Goal: Task Accomplishment & Management: Complete application form

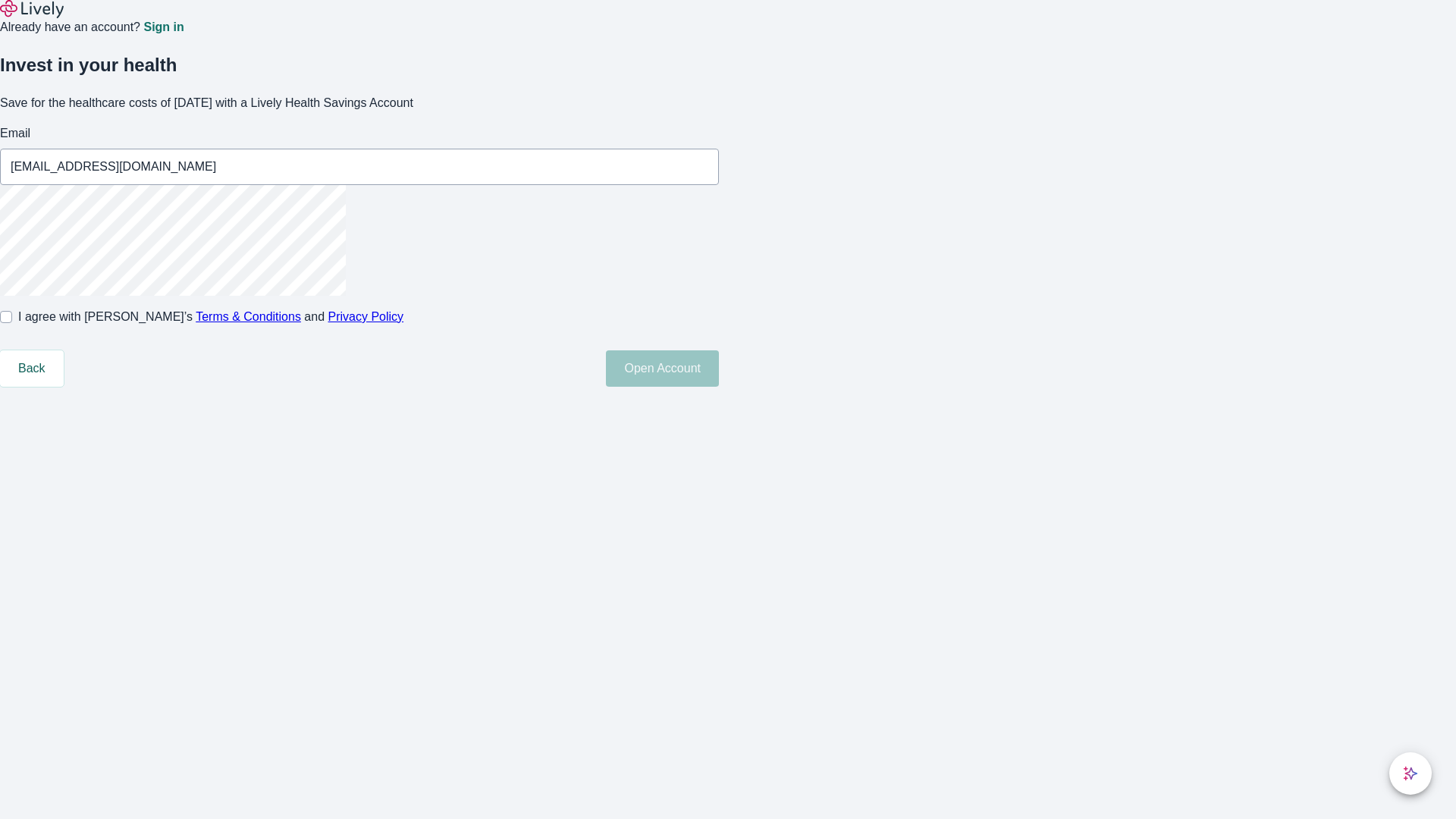
click at [13, 323] on input "I agree with Lively’s Terms & Conditions and Privacy Policy" at bounding box center [6, 317] width 13 height 13
checkbox input "true"
click at [719, 386] on button "Open Account" at bounding box center [663, 368] width 113 height 37
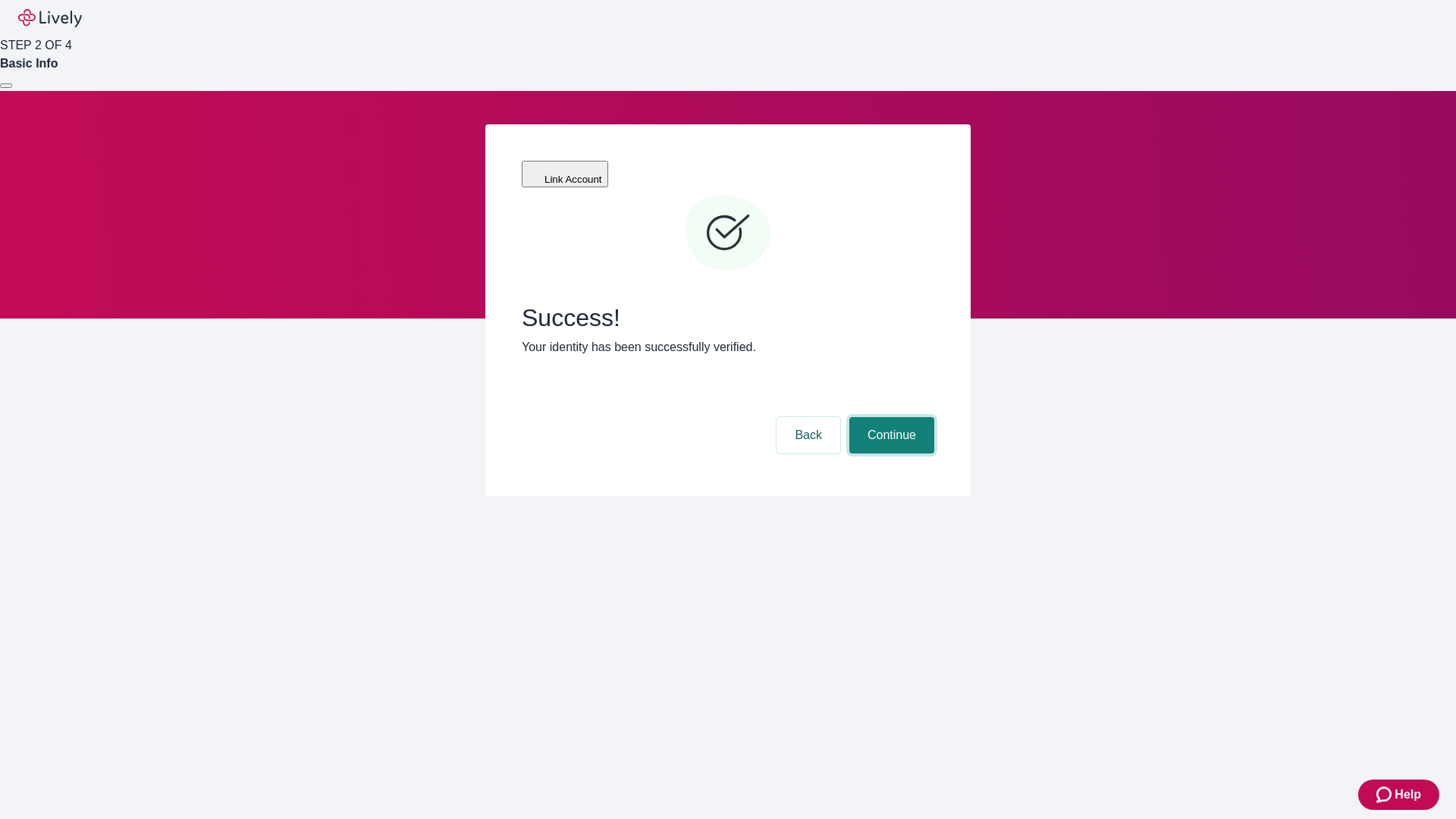
click at [890, 417] on button "Continue" at bounding box center [892, 435] width 85 height 37
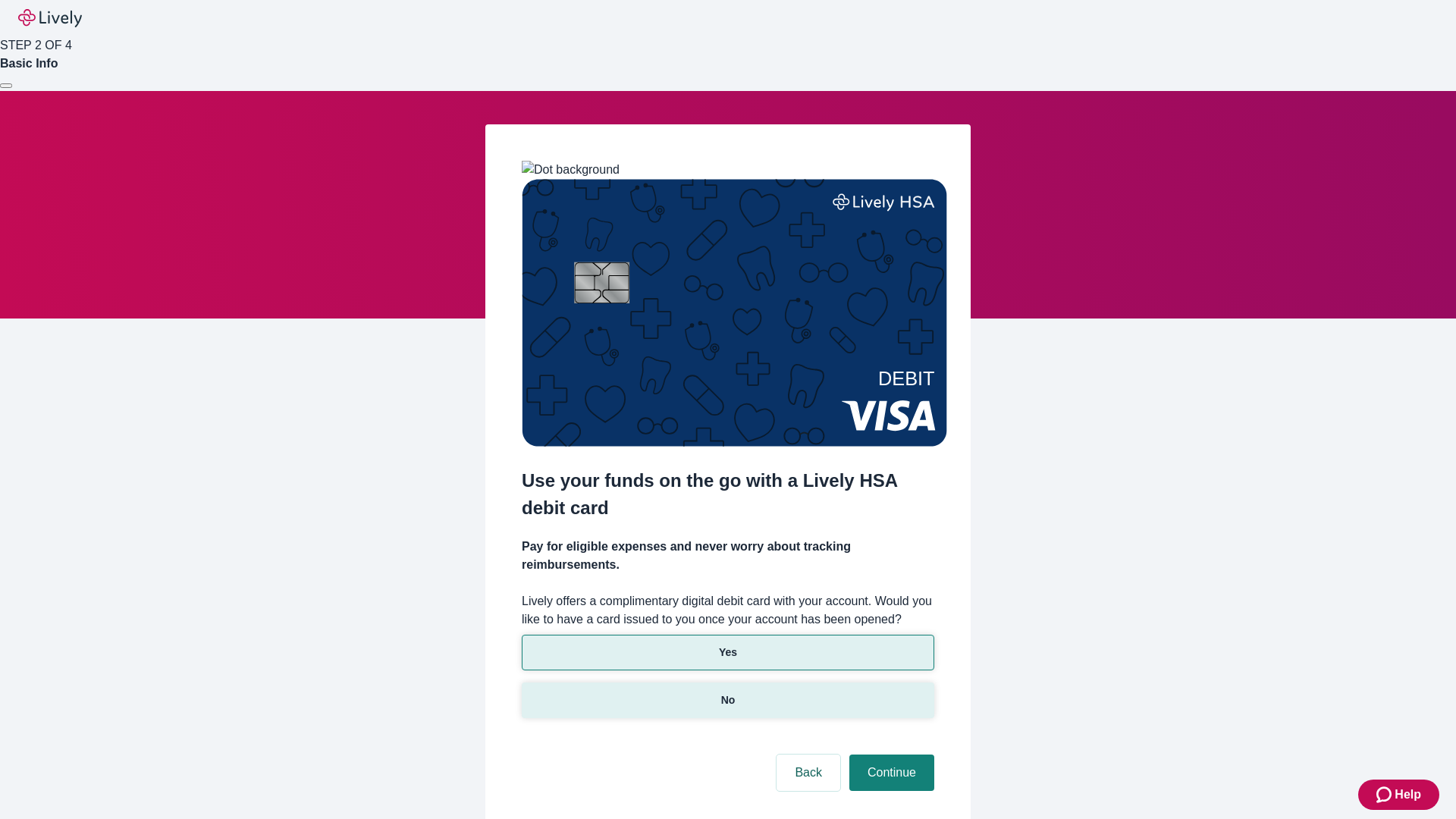
click at [728, 692] on p "No" at bounding box center [728, 700] width 14 height 16
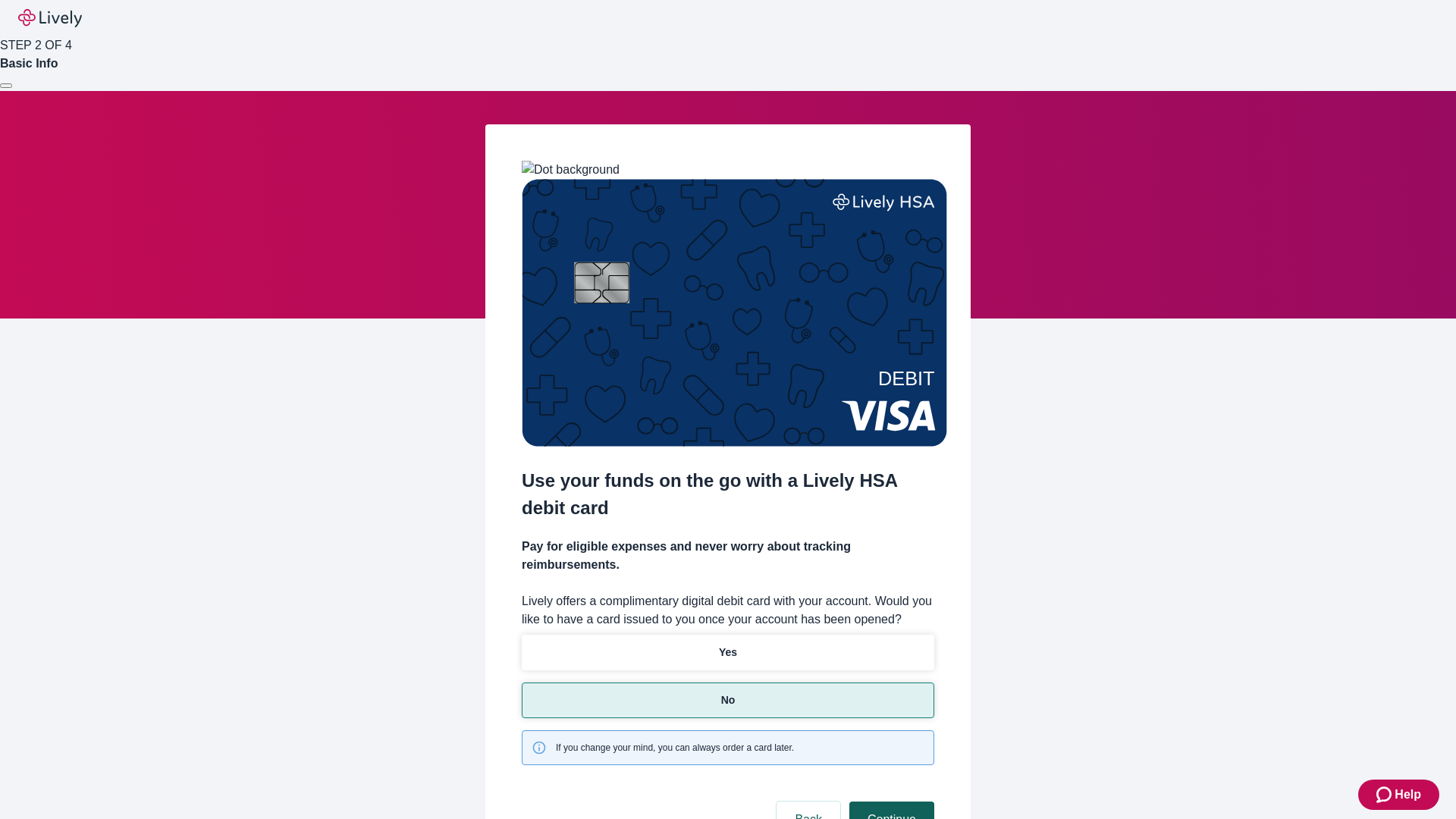
click at [890, 802] on button "Continue" at bounding box center [892, 820] width 85 height 37
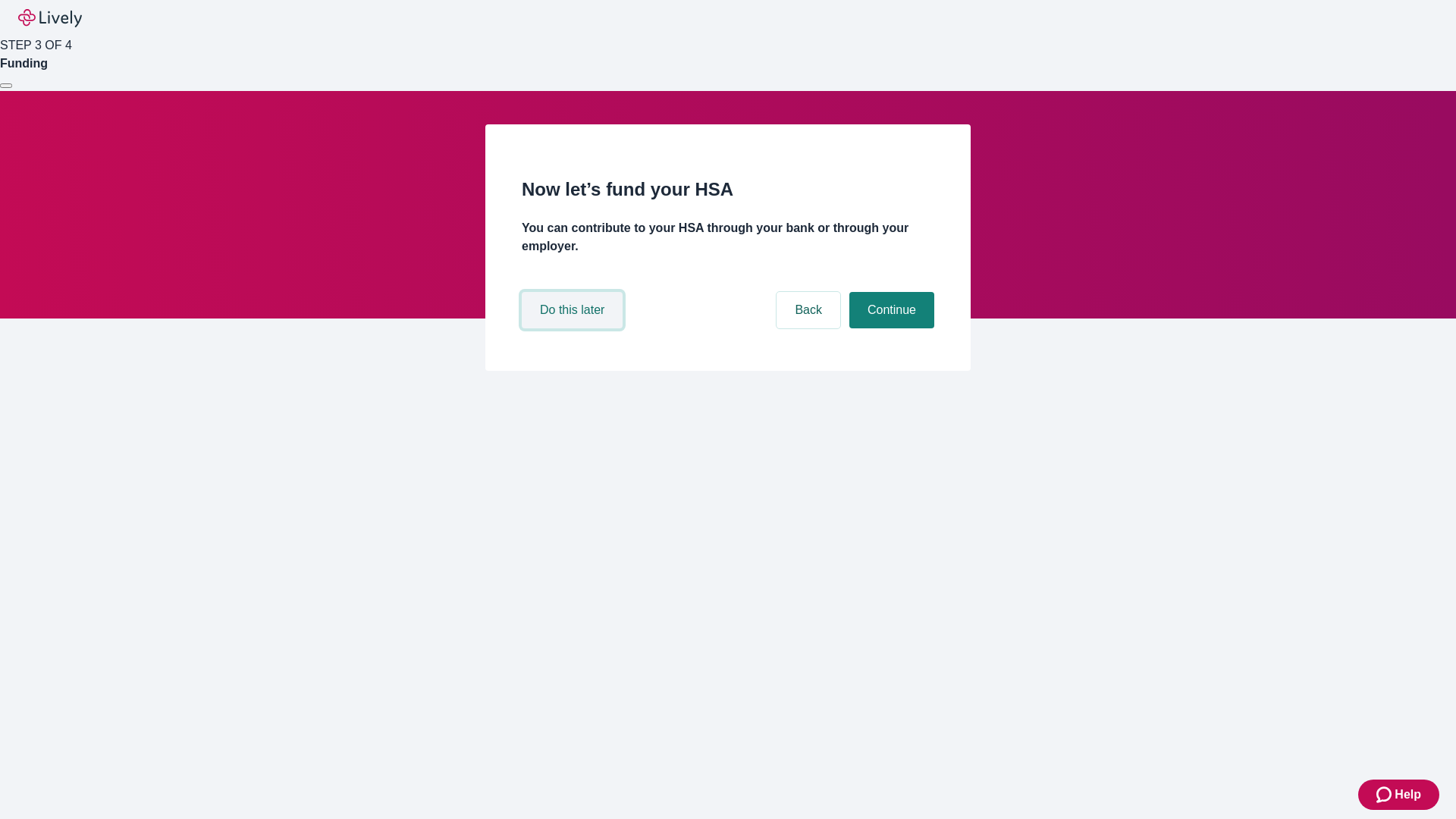
click at [574, 329] on button "Do this later" at bounding box center [572, 310] width 101 height 37
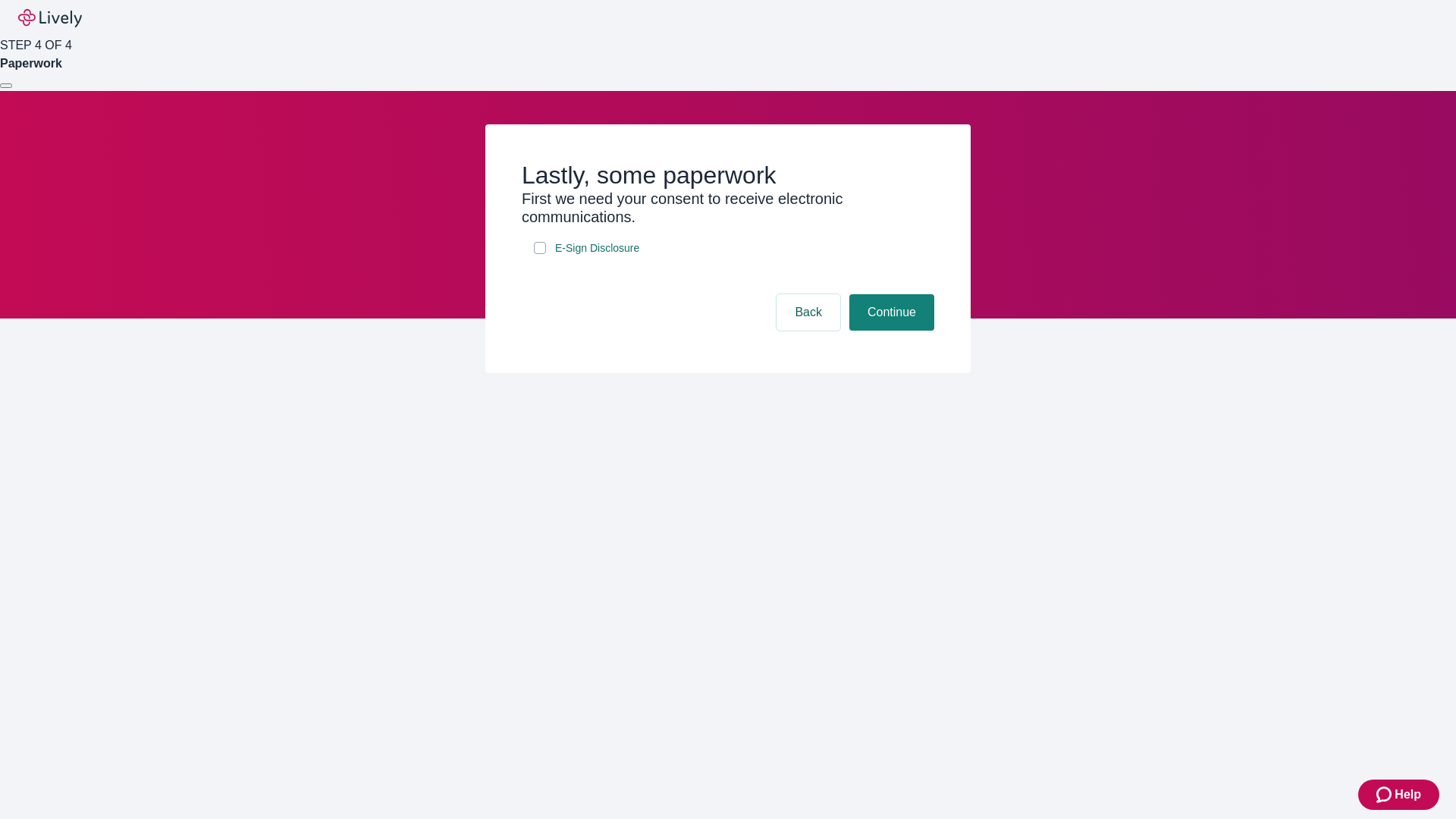
click at [540, 254] on input "E-Sign Disclosure" at bounding box center [540, 248] width 13 height 13
checkbox input "true"
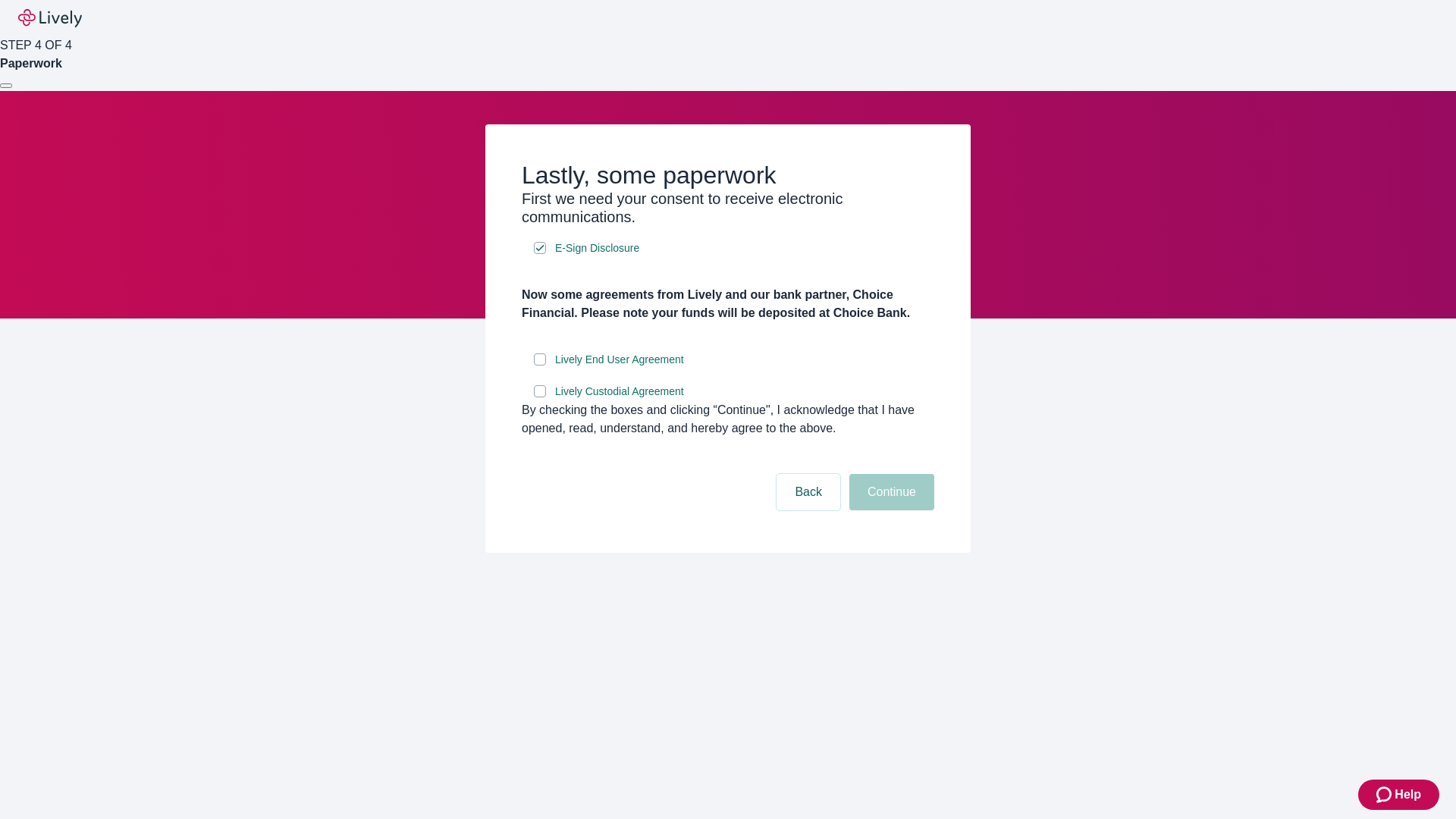
click at [540, 365] on input "Lively End User Agreement" at bounding box center [540, 360] width 13 height 13
checkbox input "true"
click at [540, 397] on input "Lively Custodial Agreement" at bounding box center [540, 391] width 13 height 13
checkbox input "true"
click at [890, 510] on button "Continue" at bounding box center [892, 492] width 85 height 37
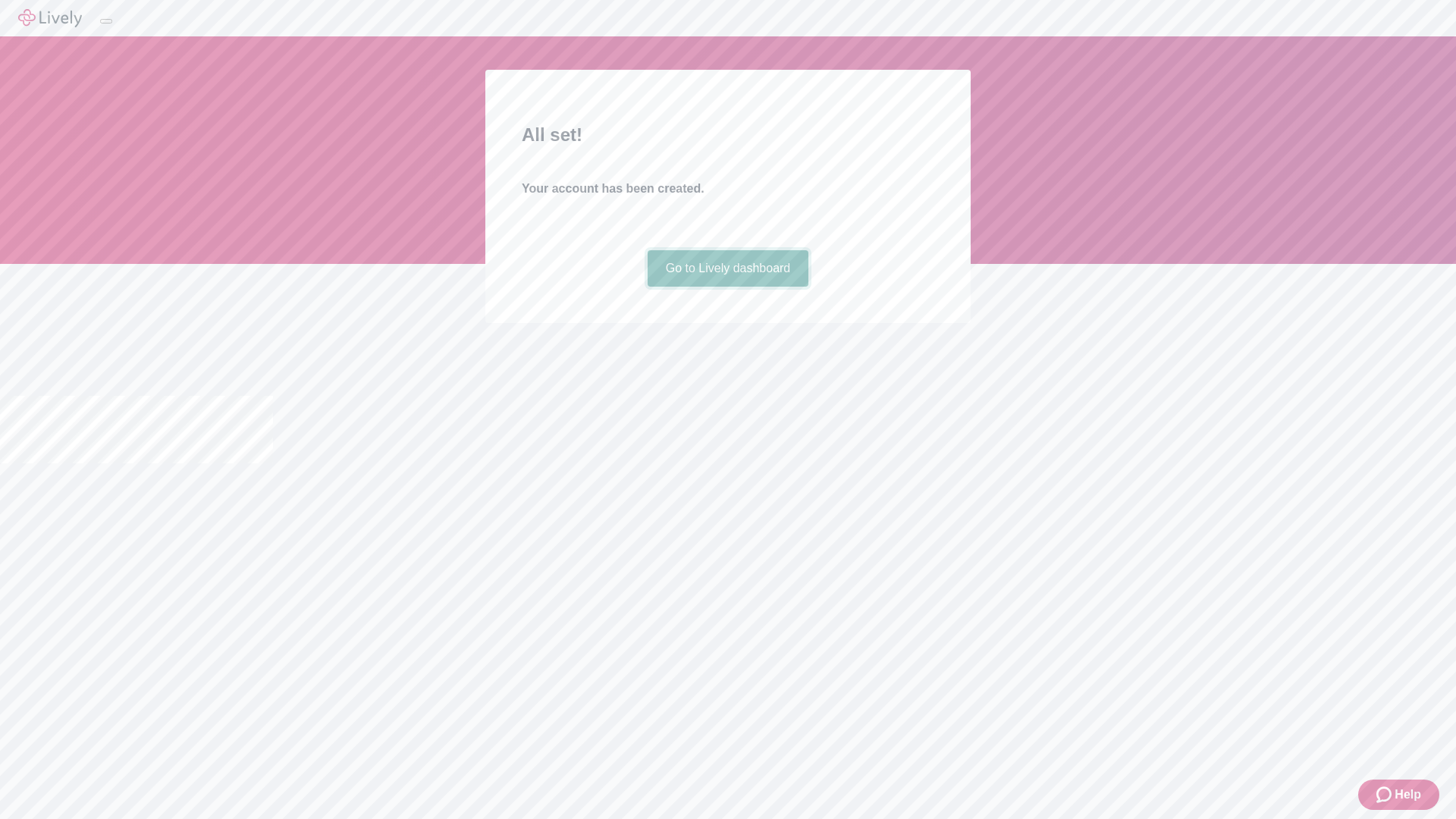
click at [728, 286] on link "Go to Lively dashboard" at bounding box center [728, 268] width 161 height 37
